Goal: Information Seeking & Learning: Learn about a topic

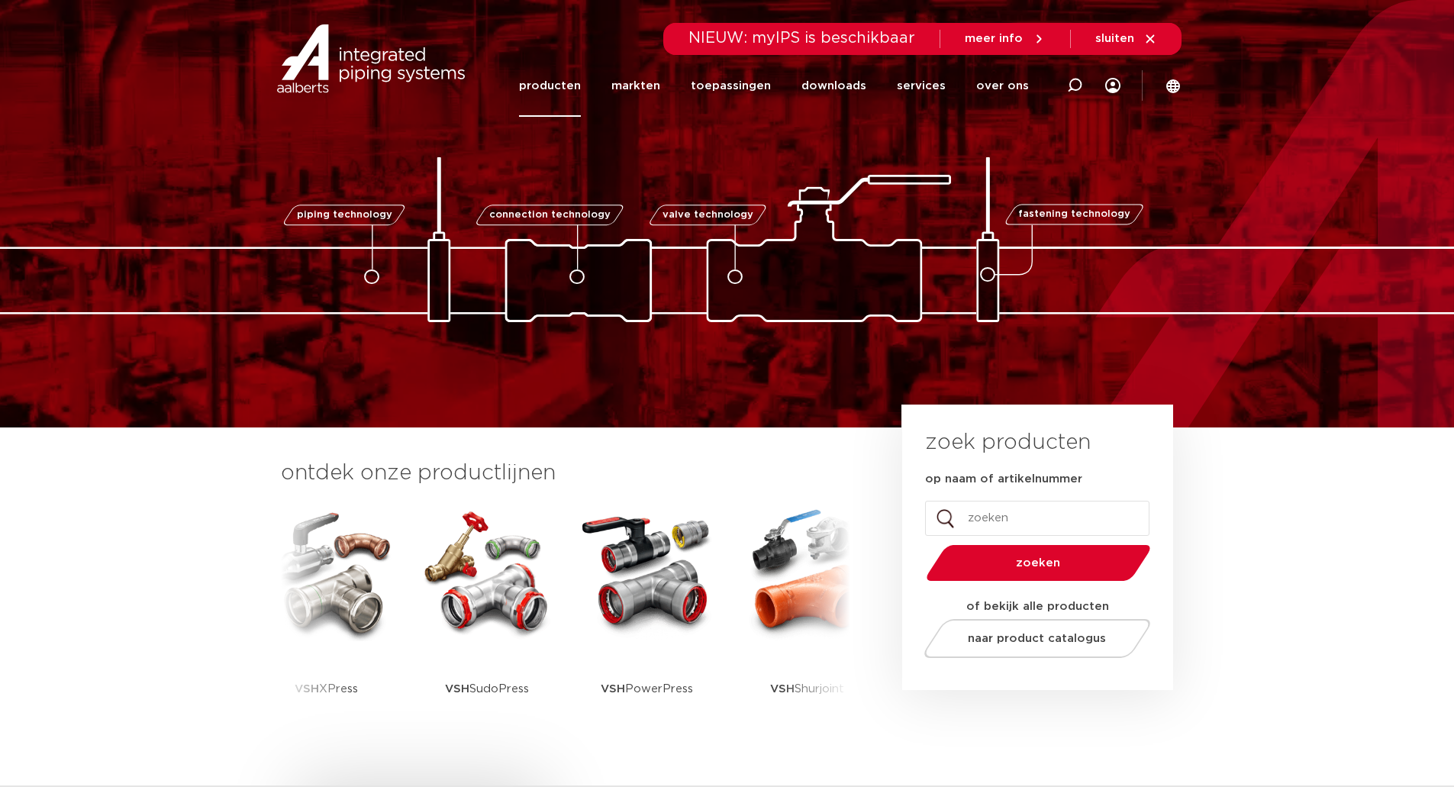
click at [563, 87] on link "producten" at bounding box center [550, 86] width 62 height 62
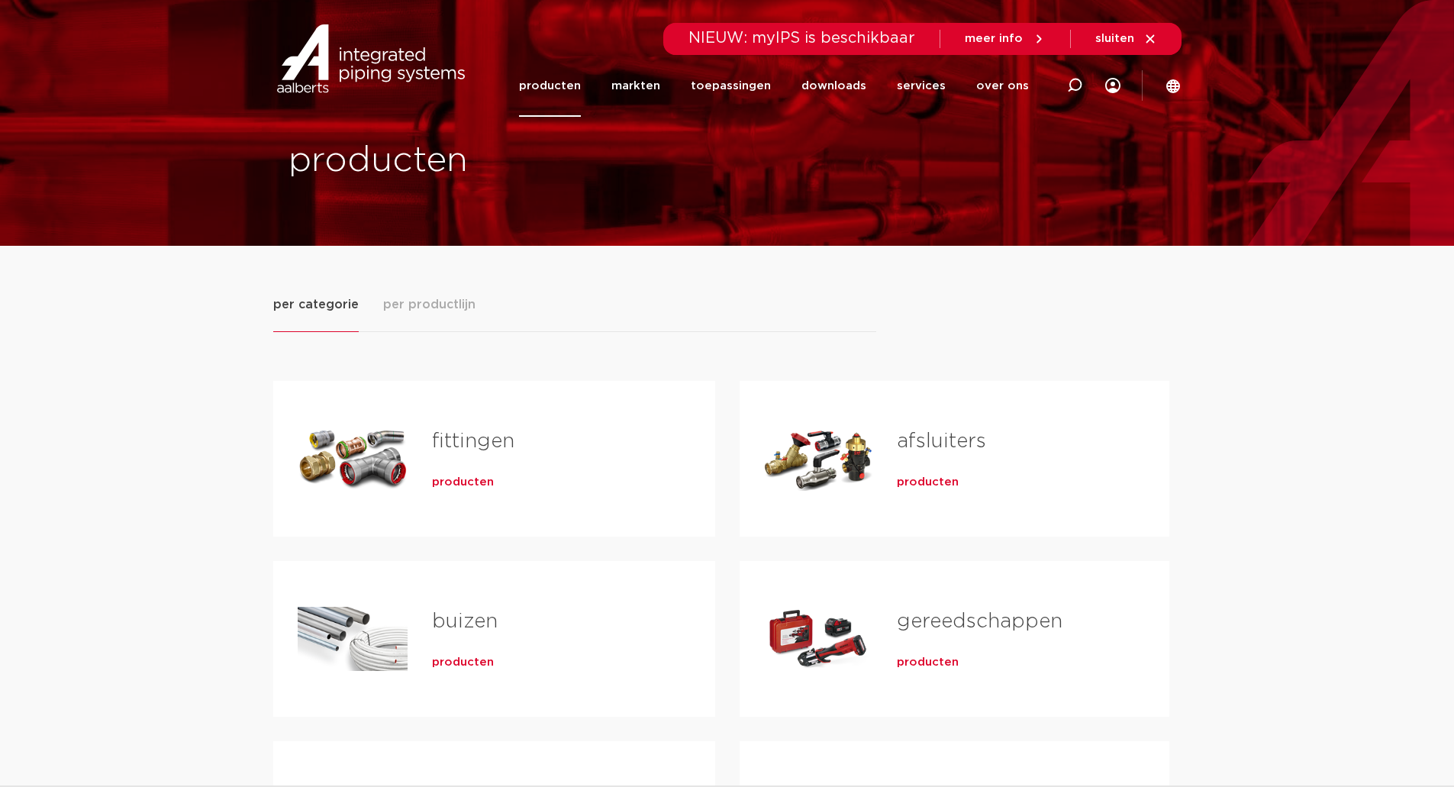
click at [427, 301] on span "per productlijn" at bounding box center [429, 304] width 92 height 18
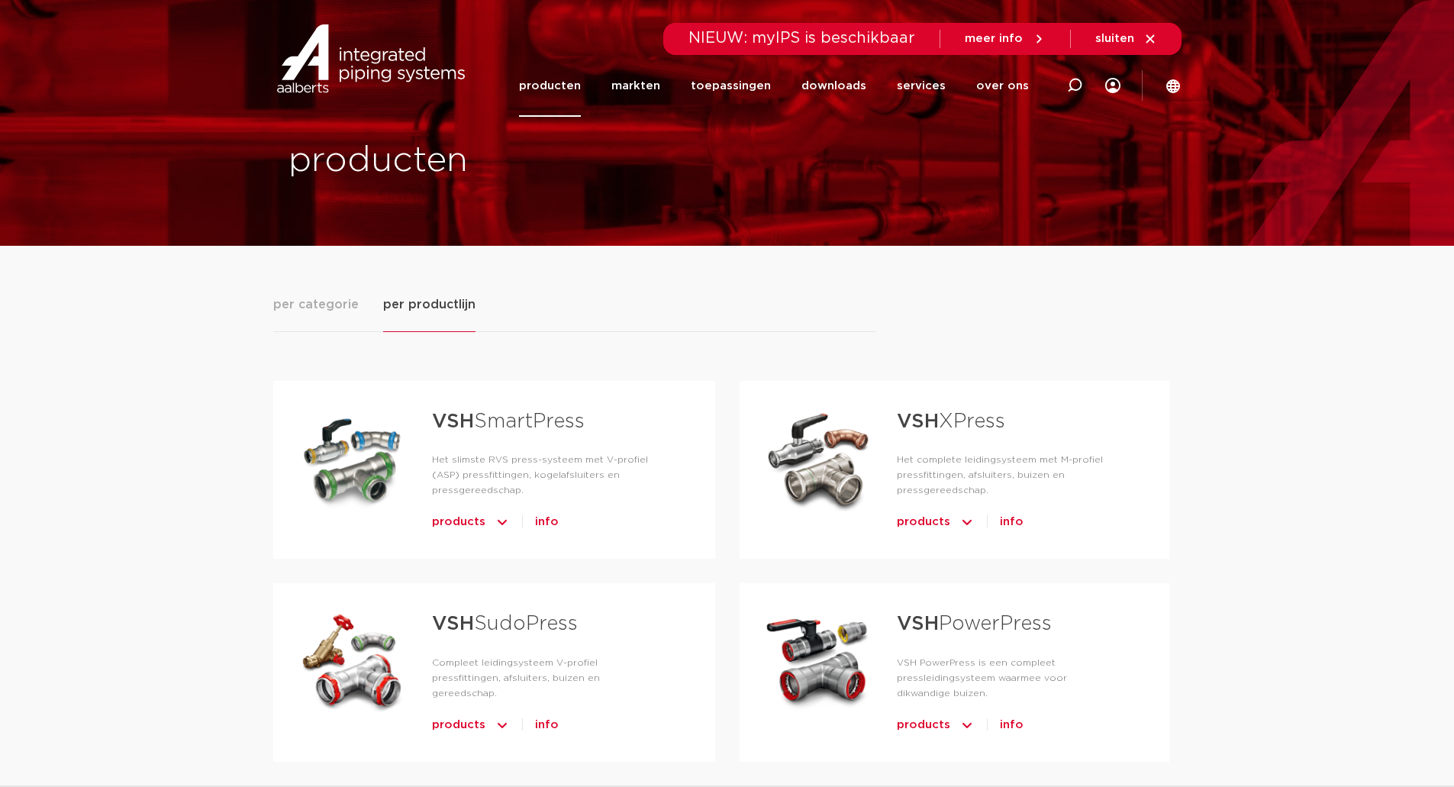
scroll to position [280, 0]
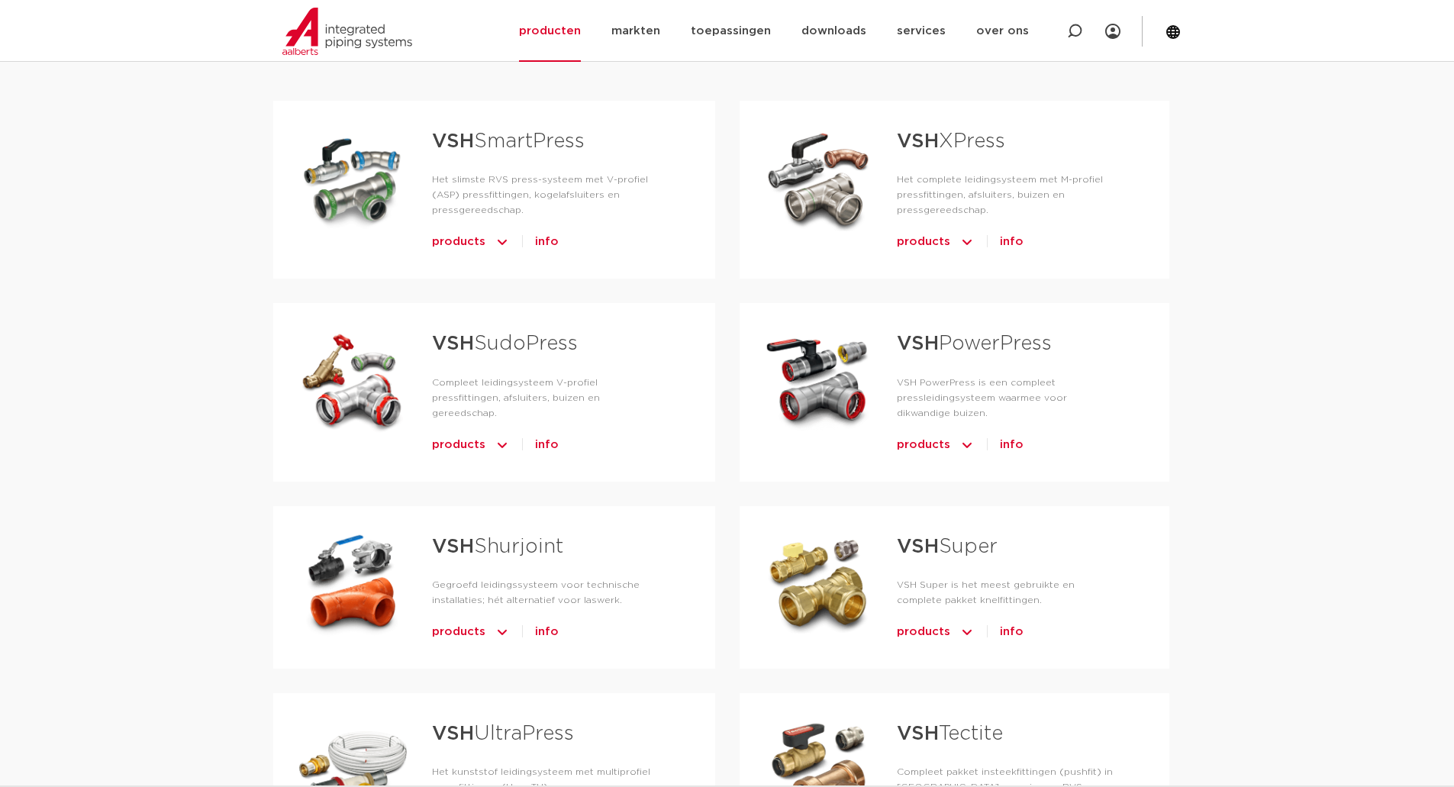
click at [931, 549] on strong "VSH" at bounding box center [918, 546] width 42 height 20
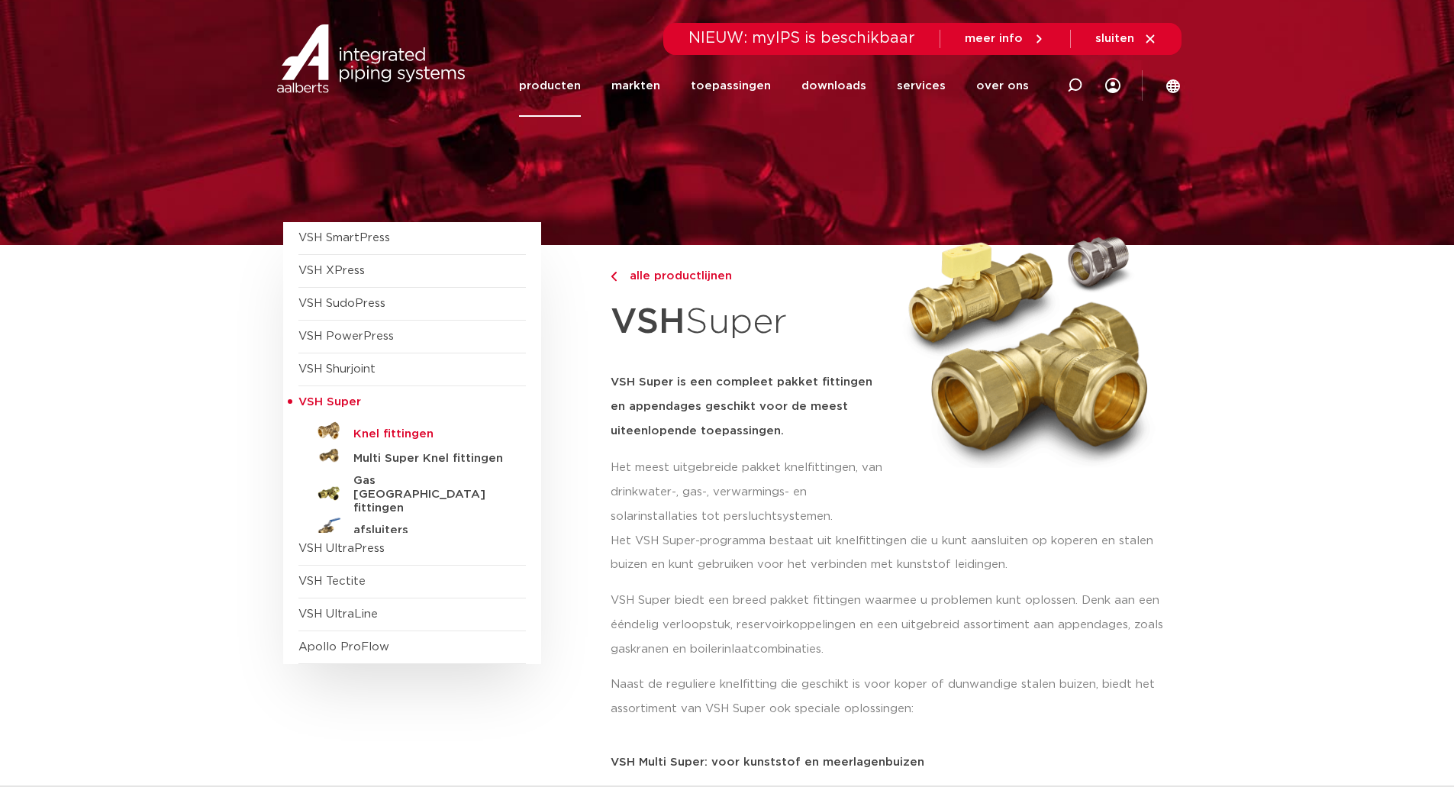
click at [385, 430] on h5 "Knel fittingen" at bounding box center [428, 434] width 151 height 14
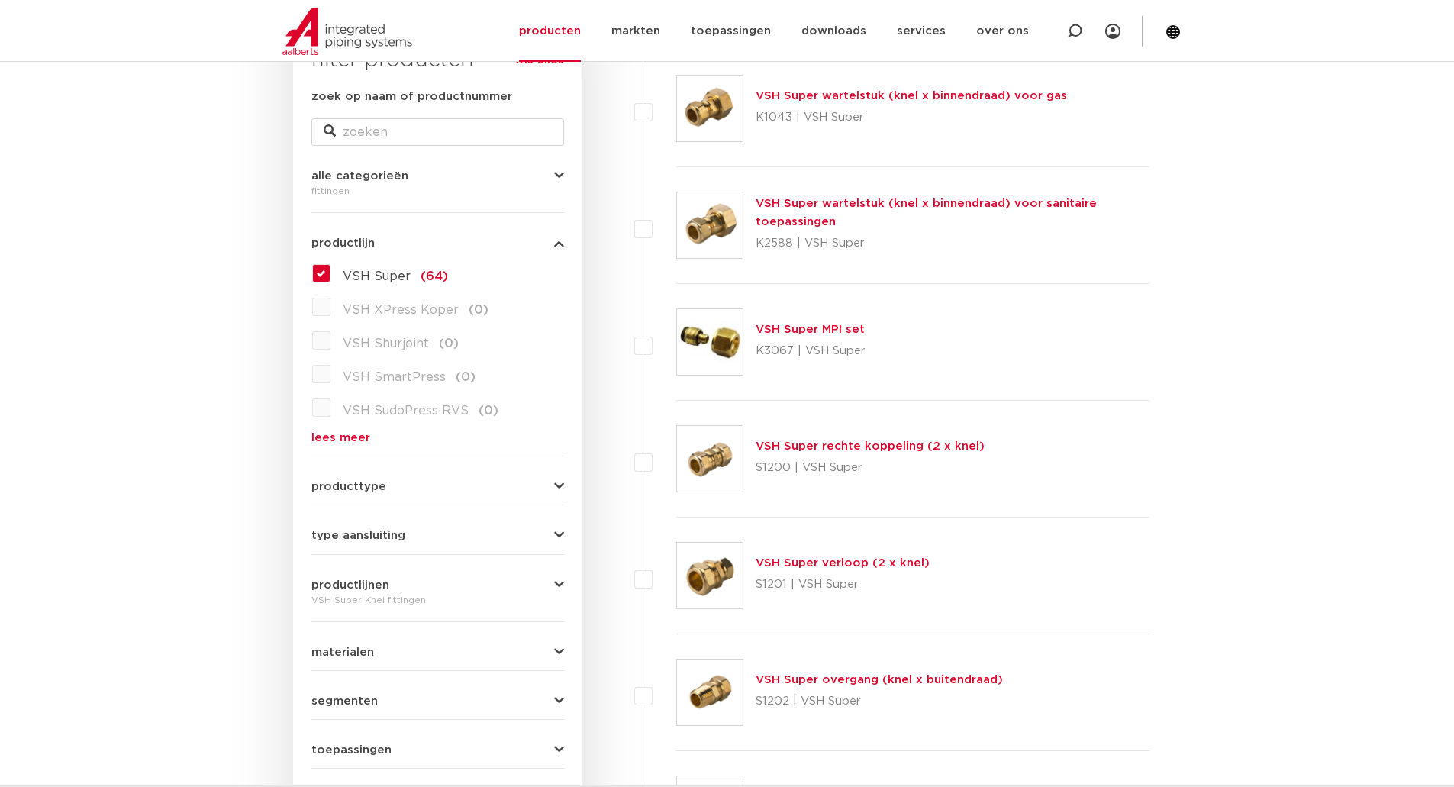
click at [790, 444] on link "VSH Super rechte koppeling (2 x knel)" at bounding box center [869, 445] width 229 height 11
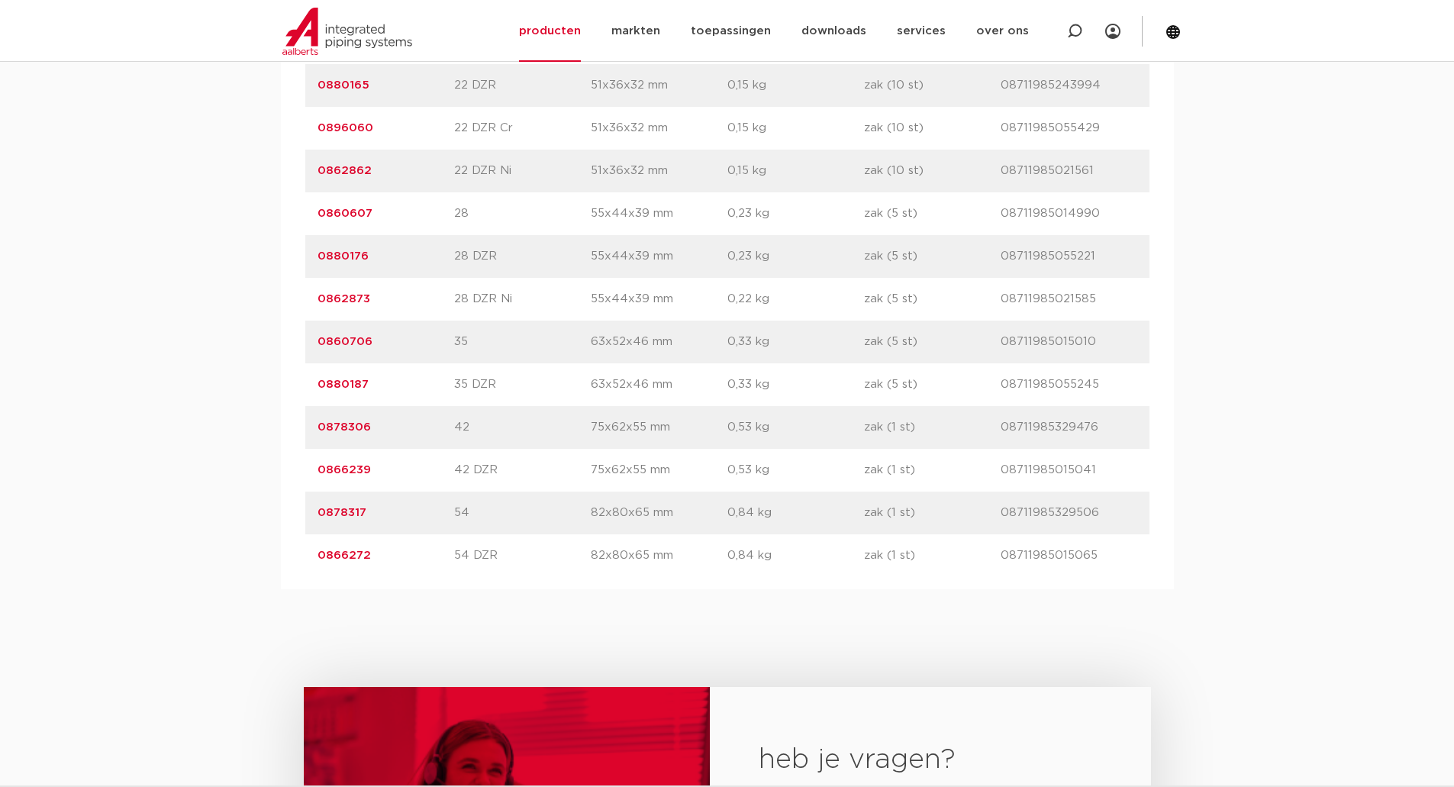
scroll to position [1959, 0]
